Goal: Transaction & Acquisition: Purchase product/service

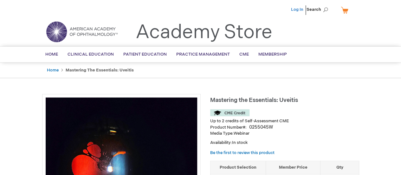
click at [295, 7] on link "Log In" at bounding box center [297, 9] width 12 height 5
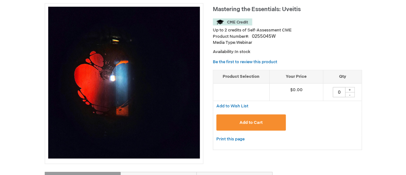
scroll to position [95, 0]
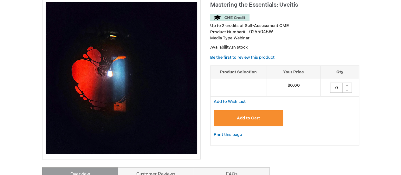
click at [348, 83] on div "+" at bounding box center [348, 85] width 10 height 5
type input "1"
click at [251, 116] on span "Add to Cart" at bounding box center [248, 118] width 23 height 5
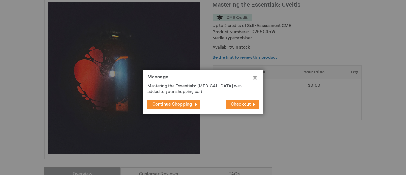
click at [234, 104] on span "Checkout" at bounding box center [241, 104] width 20 height 5
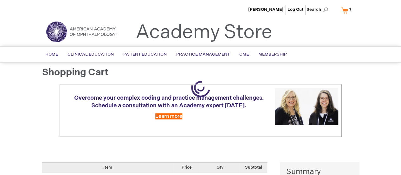
select select "BR"
select select "499"
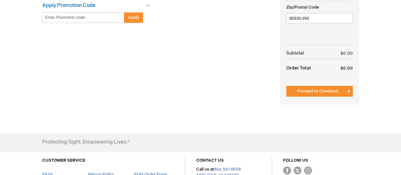
scroll to position [254, 0]
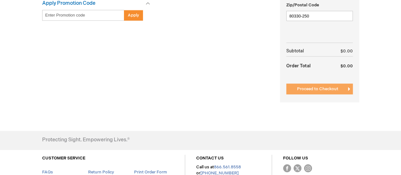
click at [312, 90] on span "Proceed to Checkout" at bounding box center [317, 88] width 41 height 5
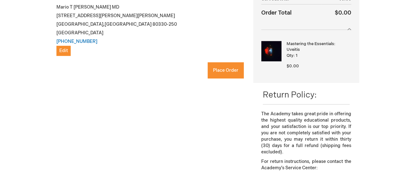
scroll to position [127, 0]
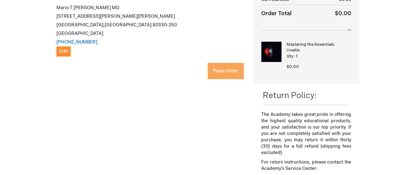
click at [225, 71] on span "Place Order" at bounding box center [225, 70] width 25 height 5
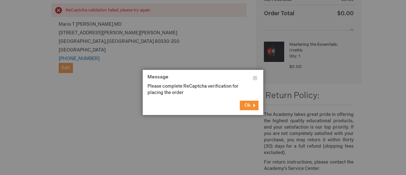
click at [250, 107] on span "Ok" at bounding box center [248, 105] width 6 height 5
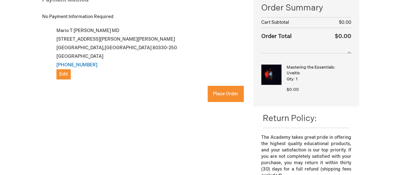
scroll to position [87, 0]
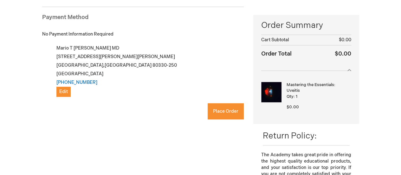
checkbox input "true"
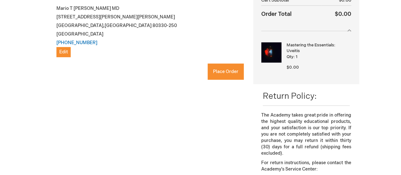
scroll to position [127, 0]
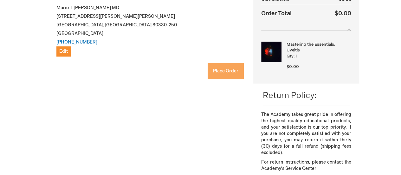
click at [223, 67] on button "Place Order" at bounding box center [226, 71] width 36 height 16
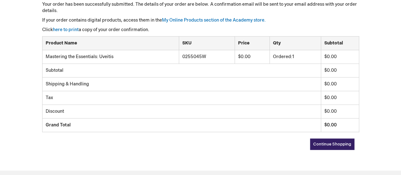
scroll to position [159, 0]
